Goal: Navigation & Orientation: Find specific page/section

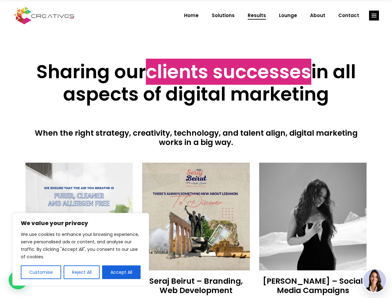
click at [196, 149] on div at bounding box center [195, 155] width 341 height 16
click at [41, 272] on button "Customise" at bounding box center [41, 272] width 40 height 14
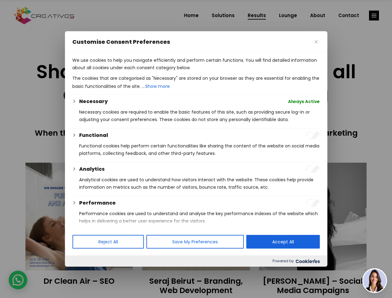
click at [81, 71] on p "We use cookies to help you navigate efficiently and perform certain functions. …" at bounding box center [195, 63] width 247 height 15
click at [374, 16] on div at bounding box center [196, 149] width 392 height 298
click at [374, 280] on img at bounding box center [374, 280] width 23 height 23
